Goal: Task Accomplishment & Management: Complete application form

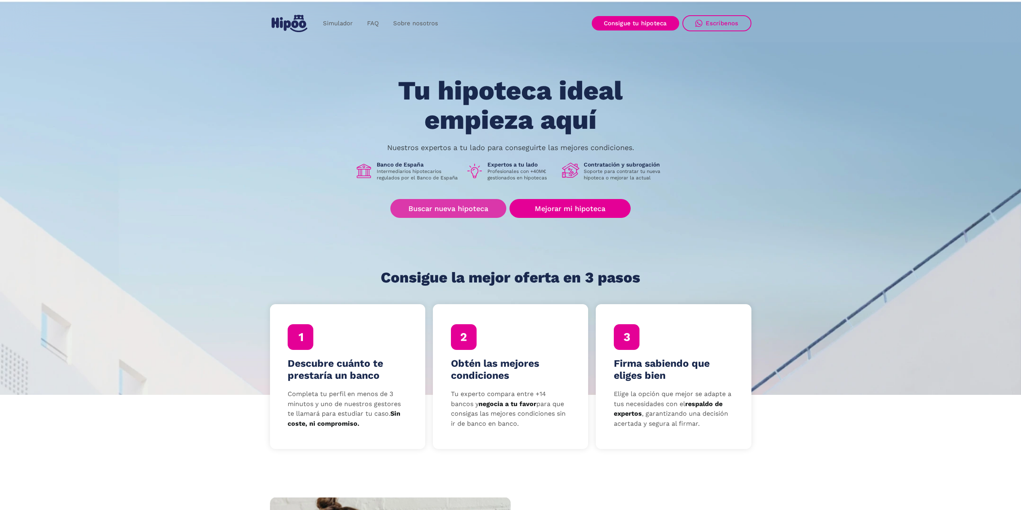
click at [482, 207] on link "Buscar nueva hipoteca" at bounding box center [448, 208] width 116 height 19
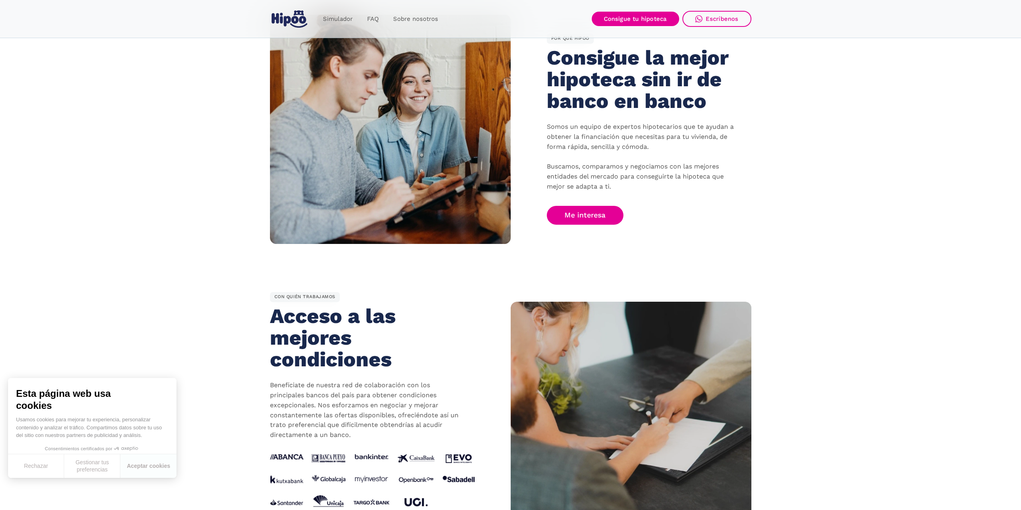
scroll to position [481, 0]
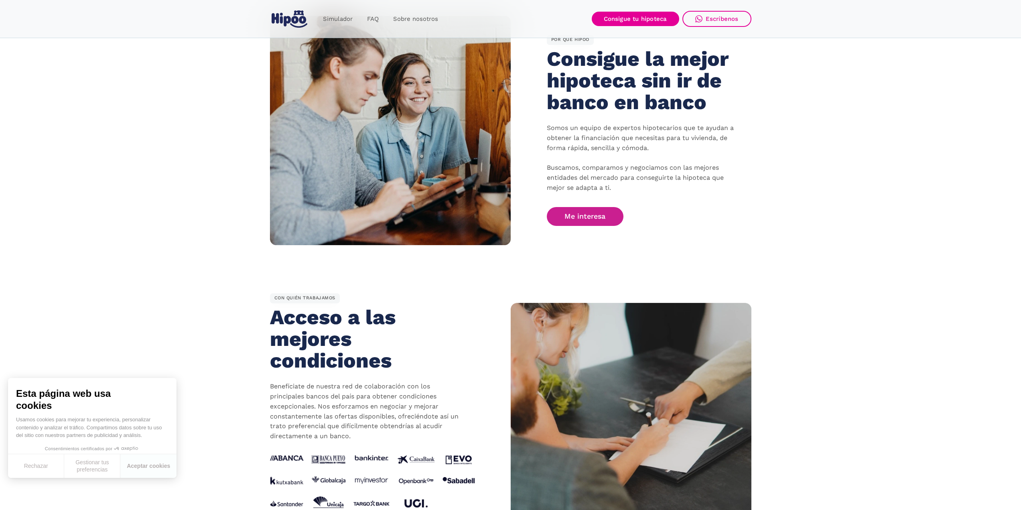
click at [604, 217] on link "Me interesa" at bounding box center [585, 216] width 77 height 19
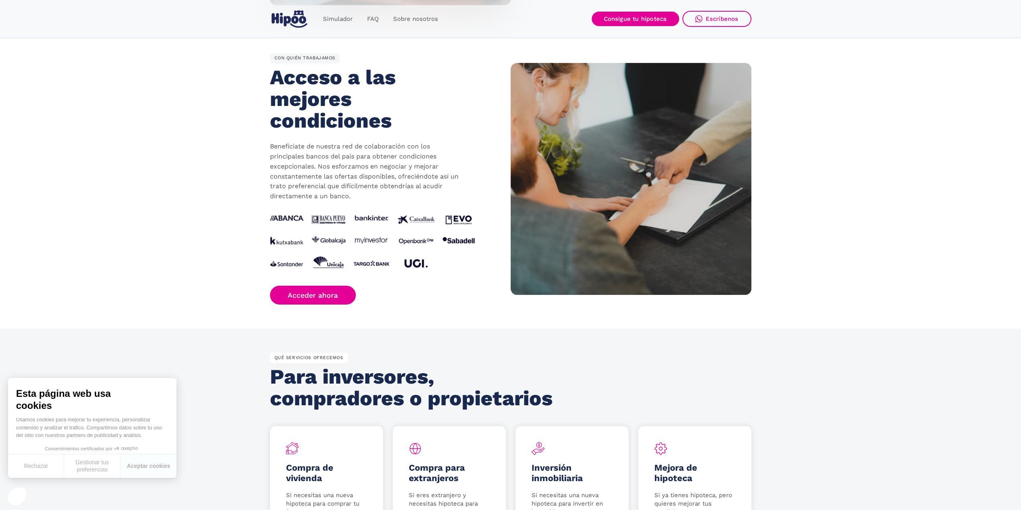
scroll to position [654, 0]
